Goal: Find specific page/section: Find specific page/section

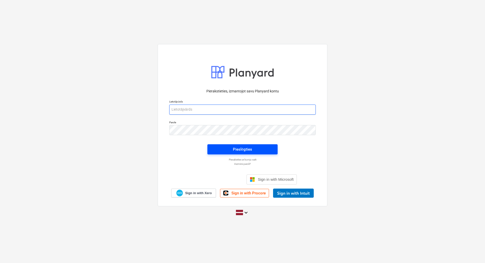
type input "[EMAIL_ADDRESS][PERSON_NAME][DOMAIN_NAME]"
click at [216, 148] on span "Pieslēgties" at bounding box center [242, 149] width 58 height 7
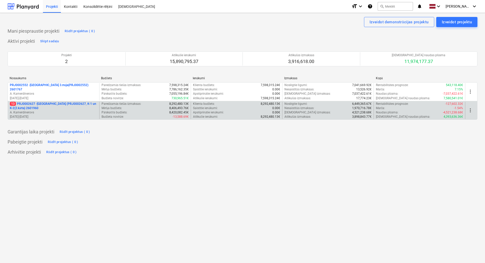
click at [68, 104] on p "13 PRJ0002627 - [GEOGRAPHIC_DATA] (PRJ0002627, K-1 un K-2(2.kārta) 2601960" at bounding box center [53, 106] width 87 height 9
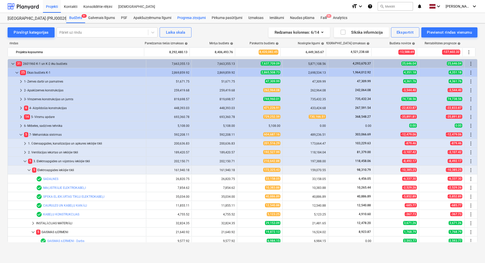
click at [187, 19] on div "Progresa ziņojumi" at bounding box center [191, 18] width 34 height 10
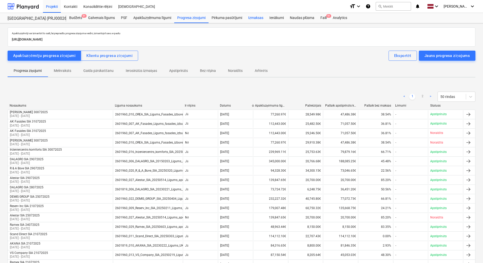
click at [262, 17] on div "Izmaksas" at bounding box center [255, 18] width 21 height 10
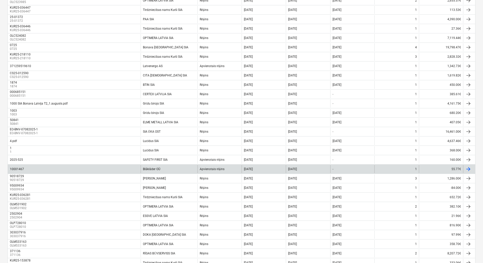
scroll to position [329, 0]
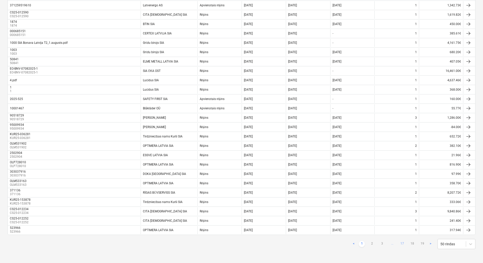
click at [402, 242] on link "17" at bounding box center [402, 244] width 6 height 6
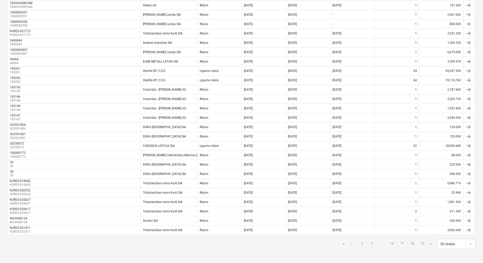
click at [416, 244] on ul "< 1 2 3 ... 16 17 18 19 >" at bounding box center [387, 244] width 93 height 6
click at [372, 241] on link "3" at bounding box center [372, 244] width 6 height 6
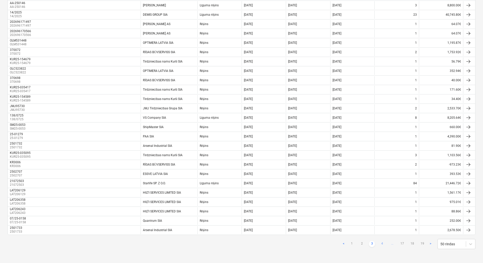
click at [382, 243] on link "4" at bounding box center [382, 244] width 6 height 6
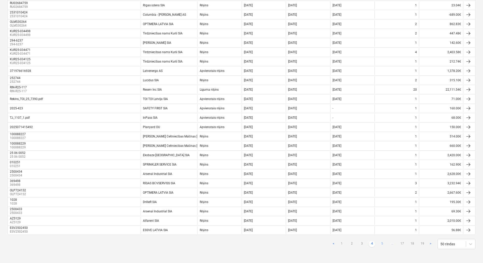
click at [383, 243] on link "5" at bounding box center [382, 244] width 6 height 6
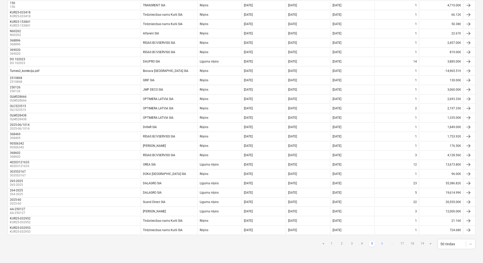
click at [383, 244] on link "6" at bounding box center [382, 244] width 6 height 6
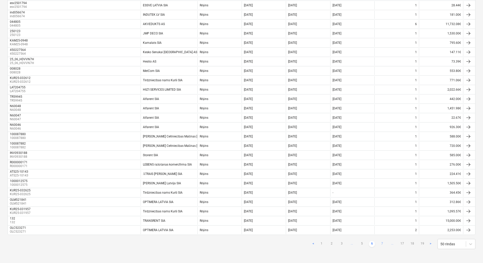
click at [383, 243] on link "7" at bounding box center [382, 244] width 6 height 6
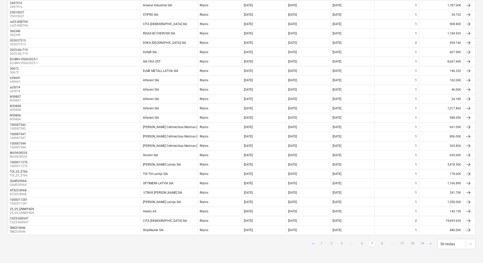
click at [383, 243] on link "8" at bounding box center [382, 244] width 6 height 6
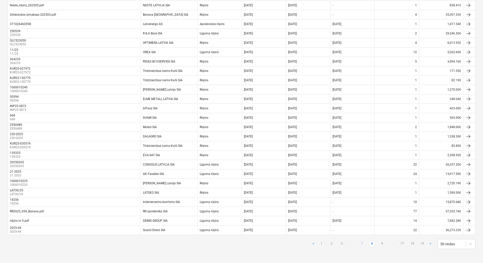
click at [383, 243] on link "9" at bounding box center [382, 244] width 6 height 6
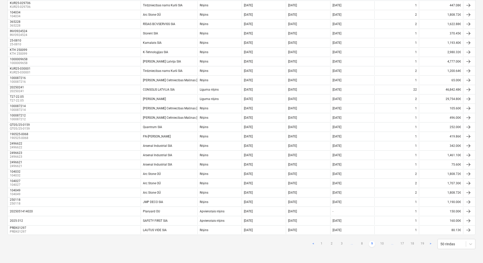
click at [383, 243] on link "10" at bounding box center [382, 244] width 6 height 6
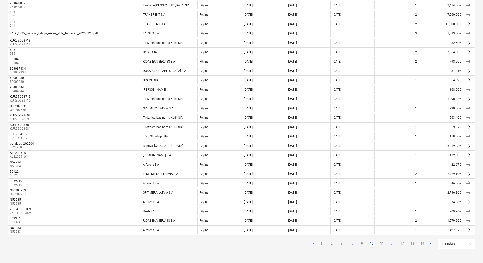
click at [383, 243] on link "11" at bounding box center [382, 244] width 6 height 6
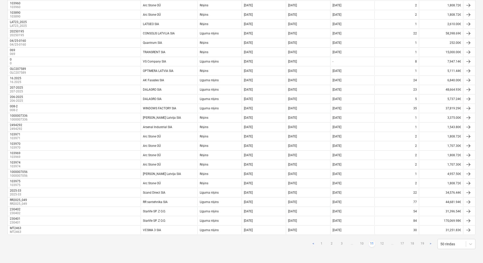
click at [383, 243] on link "12" at bounding box center [382, 244] width 6 height 6
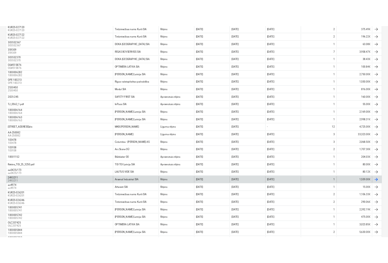
scroll to position [253, 0]
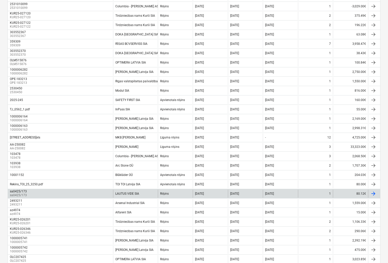
click at [100, 190] on div "sa0425/173 sa0425/173" at bounding box center [60, 193] width 105 height 8
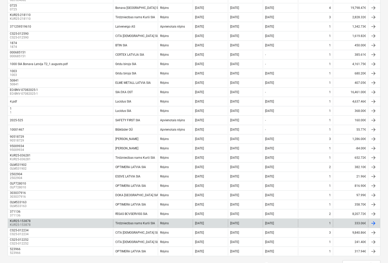
scroll to position [329, 0]
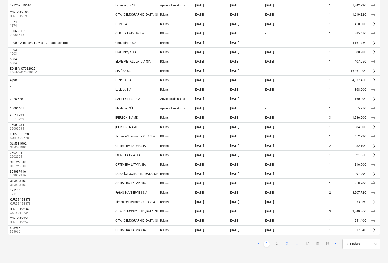
click at [285, 243] on link "3" at bounding box center [286, 244] width 6 height 6
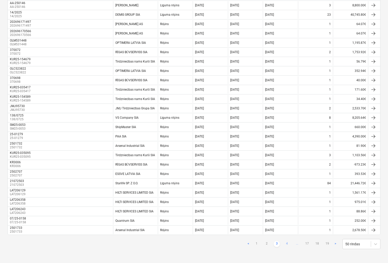
click at [289, 244] on link "4" at bounding box center [286, 244] width 6 height 6
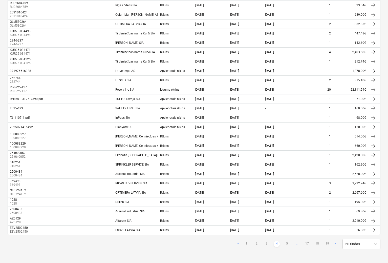
click at [289, 244] on link "5" at bounding box center [286, 244] width 6 height 6
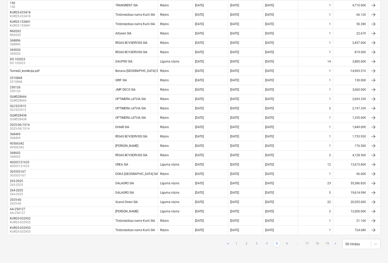
click at [289, 244] on link "6" at bounding box center [286, 244] width 6 height 6
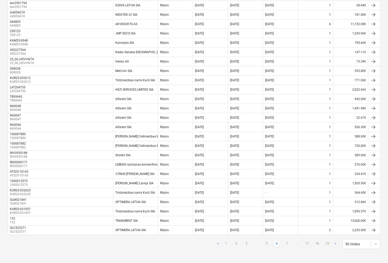
click at [289, 244] on link "7" at bounding box center [286, 244] width 6 height 6
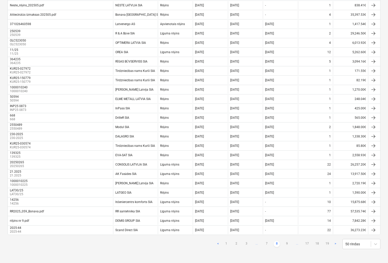
click at [289, 244] on link "9" at bounding box center [286, 244] width 6 height 6
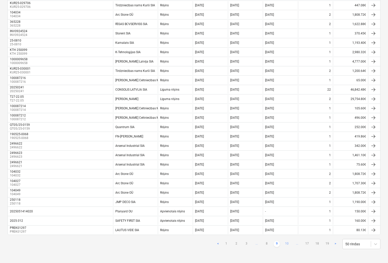
click at [287, 242] on link "10" at bounding box center [286, 244] width 6 height 6
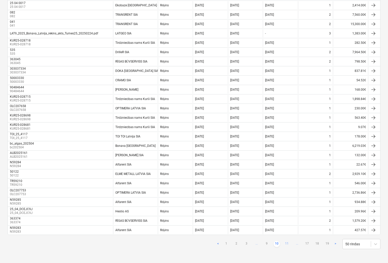
click at [288, 242] on link "11" at bounding box center [286, 244] width 6 height 6
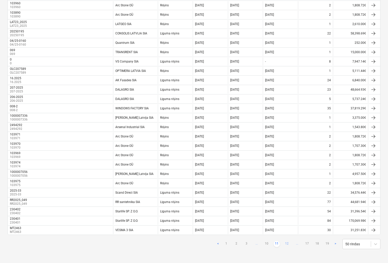
click at [284, 246] on link "12" at bounding box center [286, 244] width 6 height 6
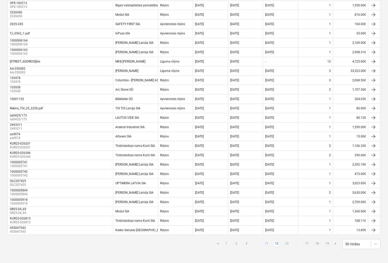
click at [267, 244] on link "11" at bounding box center [266, 244] width 6 height 6
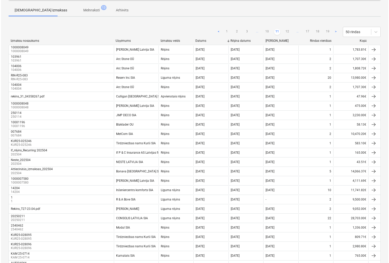
scroll to position [0, 0]
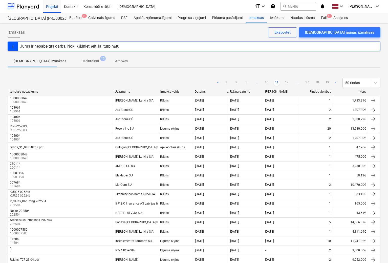
click at [133, 46] on div "Jums ir nepabeigts darbs. Noklikšķiniet šeit, lai turpinātu" at bounding box center [194, 45] width 372 height 9
